Goal: Find contact information: Find contact information

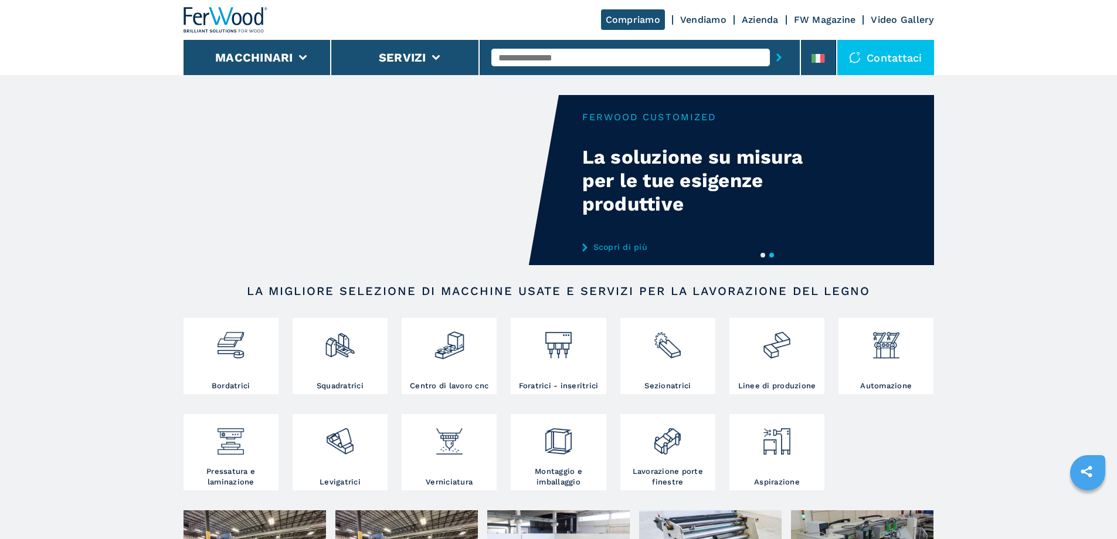
click at [923, 59] on div "Contattaci" at bounding box center [885, 57] width 97 height 35
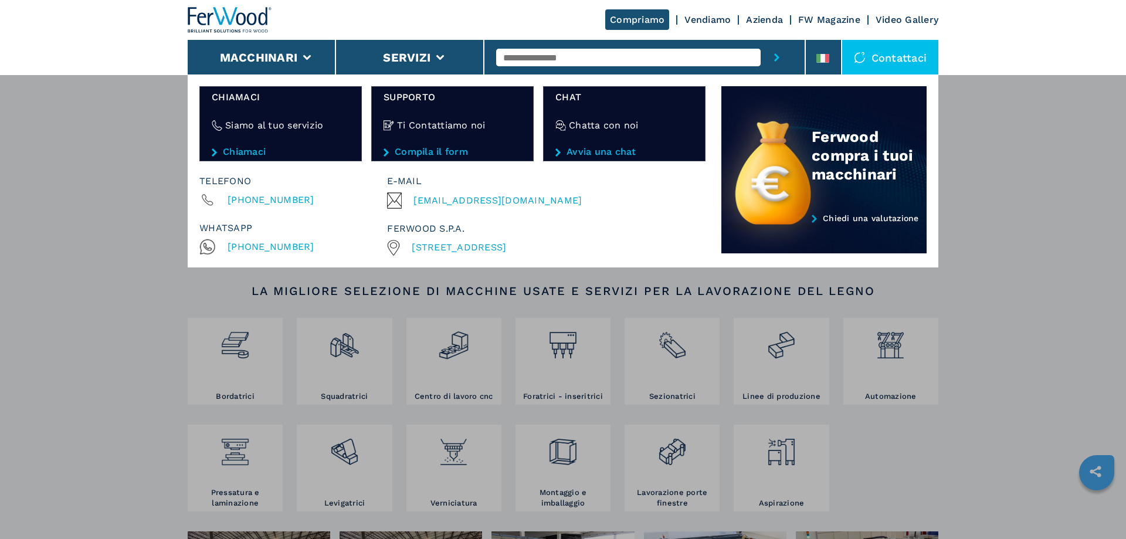
drag, startPoint x: 608, startPoint y: 245, endPoint x: 579, endPoint y: 247, distance: 28.8
click at [579, 247] on div "[STREET_ADDRESS]" at bounding box center [543, 248] width 313 height 16
click at [506, 248] on span "[STREET_ADDRESS]" at bounding box center [459, 247] width 94 height 11
click at [438, 313] on div "Macchinari Bordatrici Squadratrici Centro di lavoro cnc Foratrici - inseritrici…" at bounding box center [563, 343] width 1126 height 539
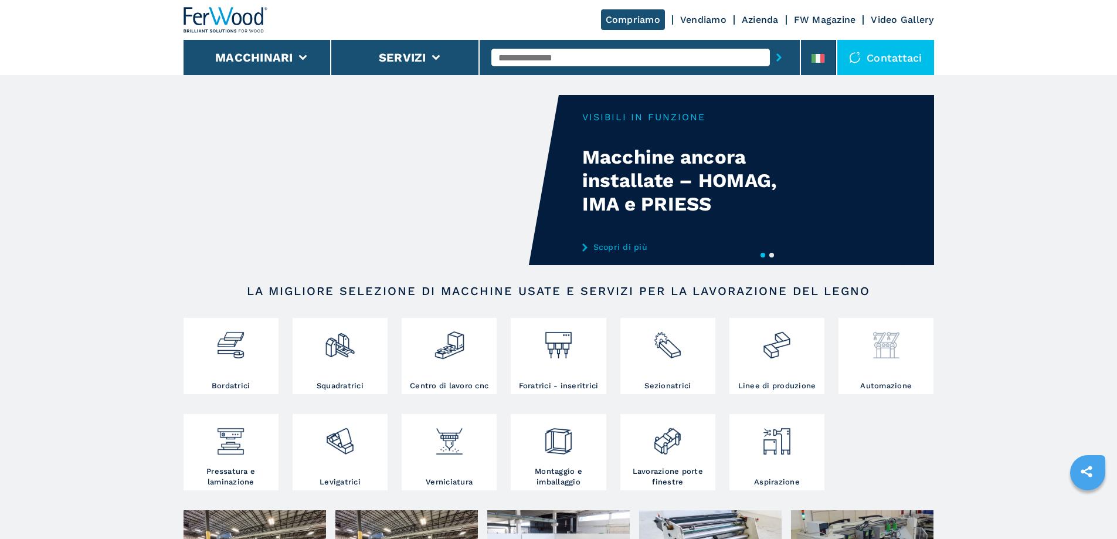
click at [878, 335] on img at bounding box center [886, 341] width 31 height 40
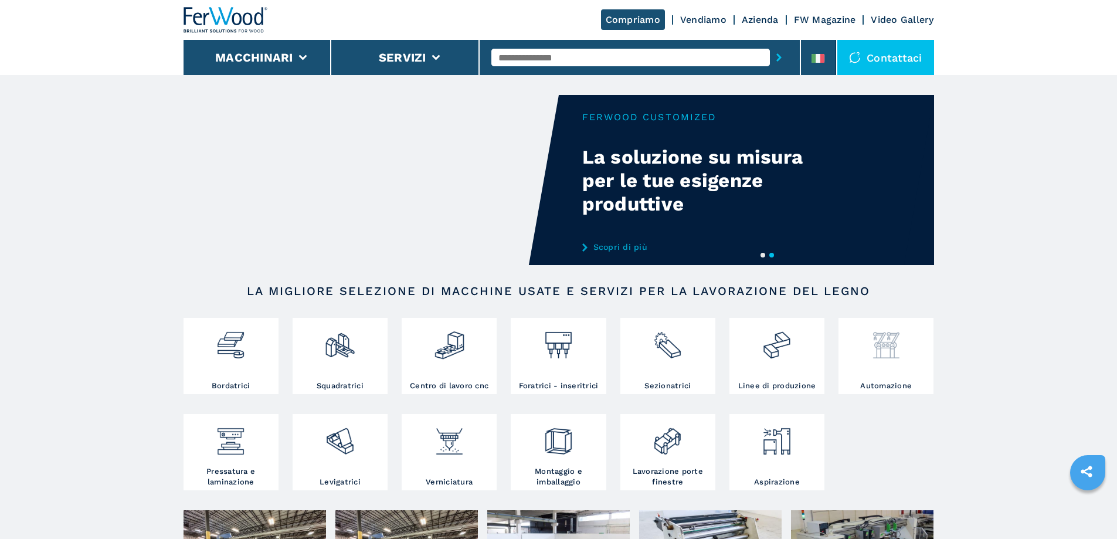
click at [878, 350] on img at bounding box center [886, 341] width 31 height 40
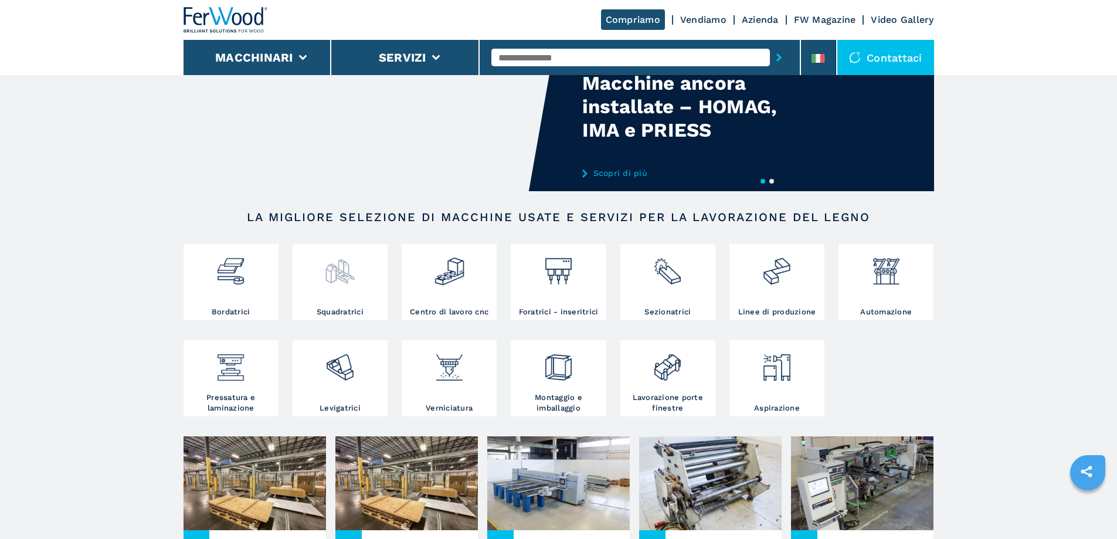
scroll to position [59, 0]
